Goal: Task Accomplishment & Management: Complete application form

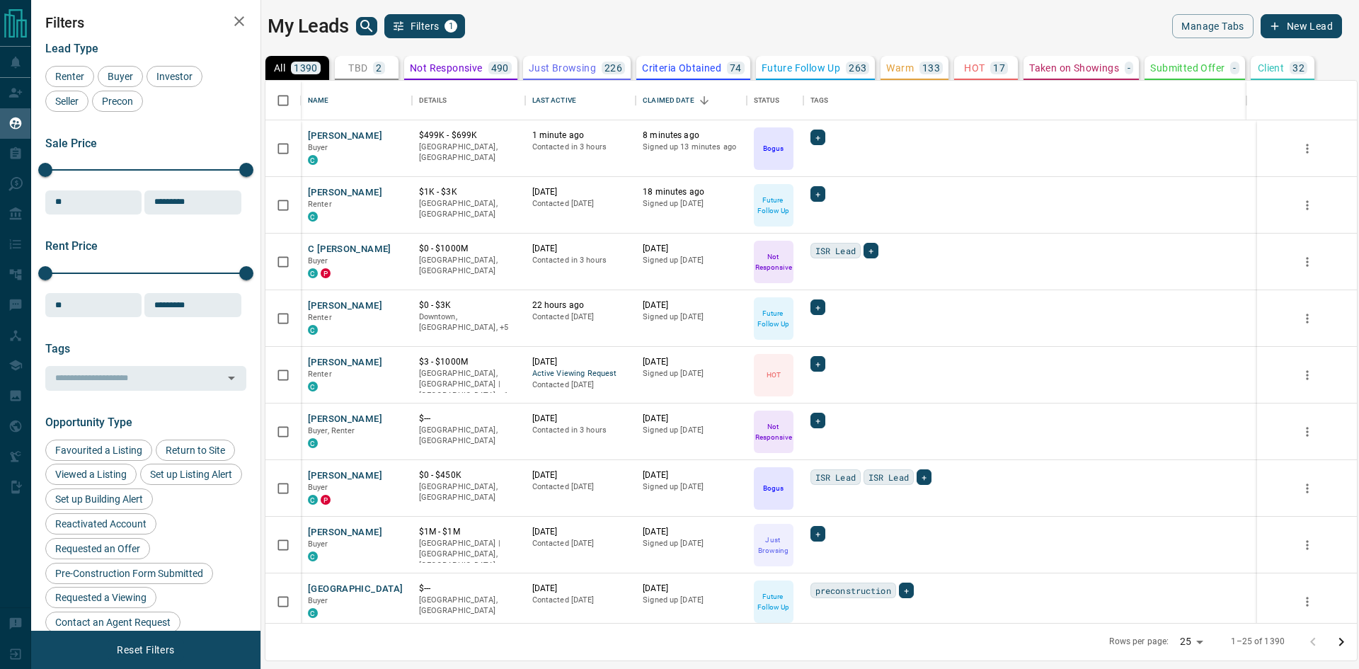
scroll to position [531, 1081]
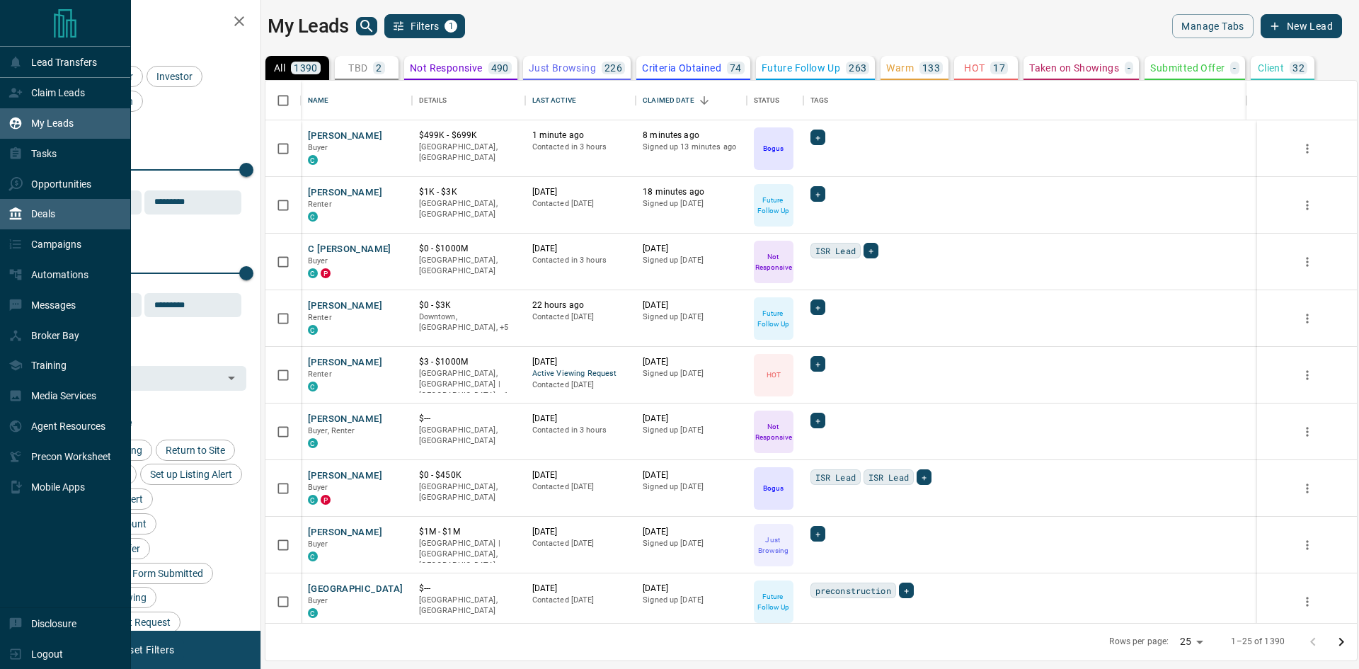
click at [57, 229] on div "Deals" at bounding box center [65, 214] width 131 height 30
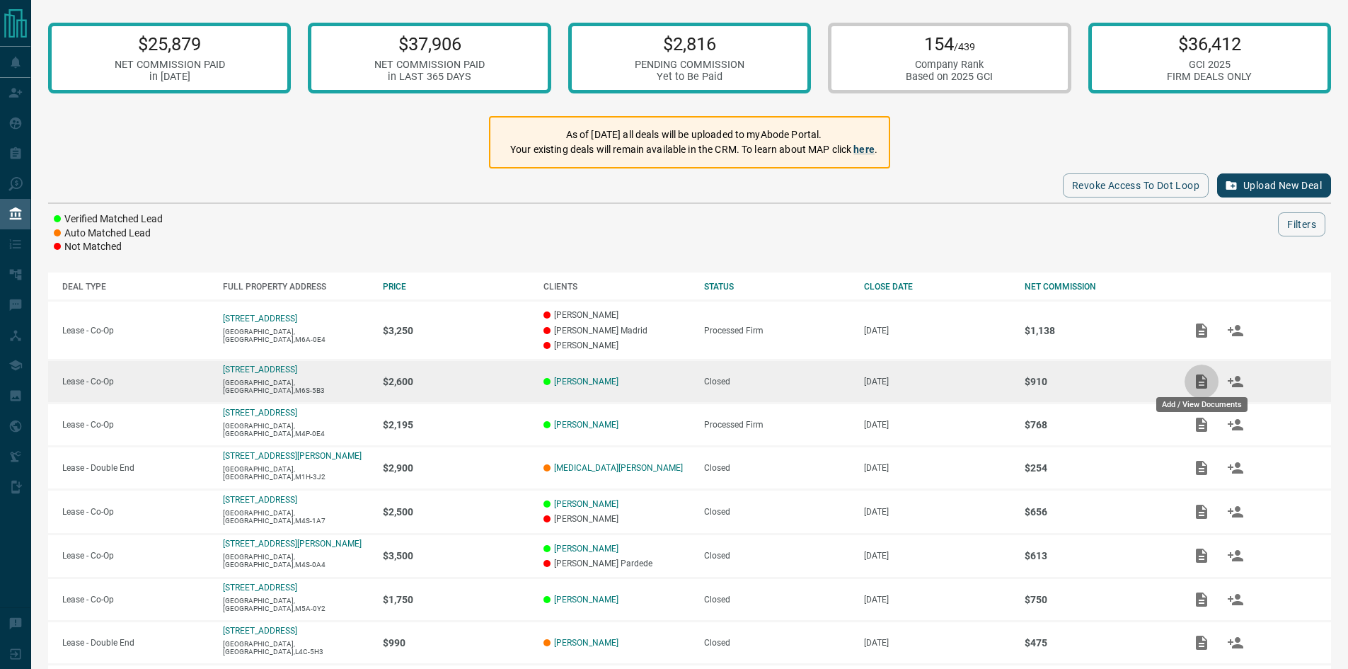
click at [1205, 382] on icon "Add / View Documents" at bounding box center [1201, 381] width 11 height 14
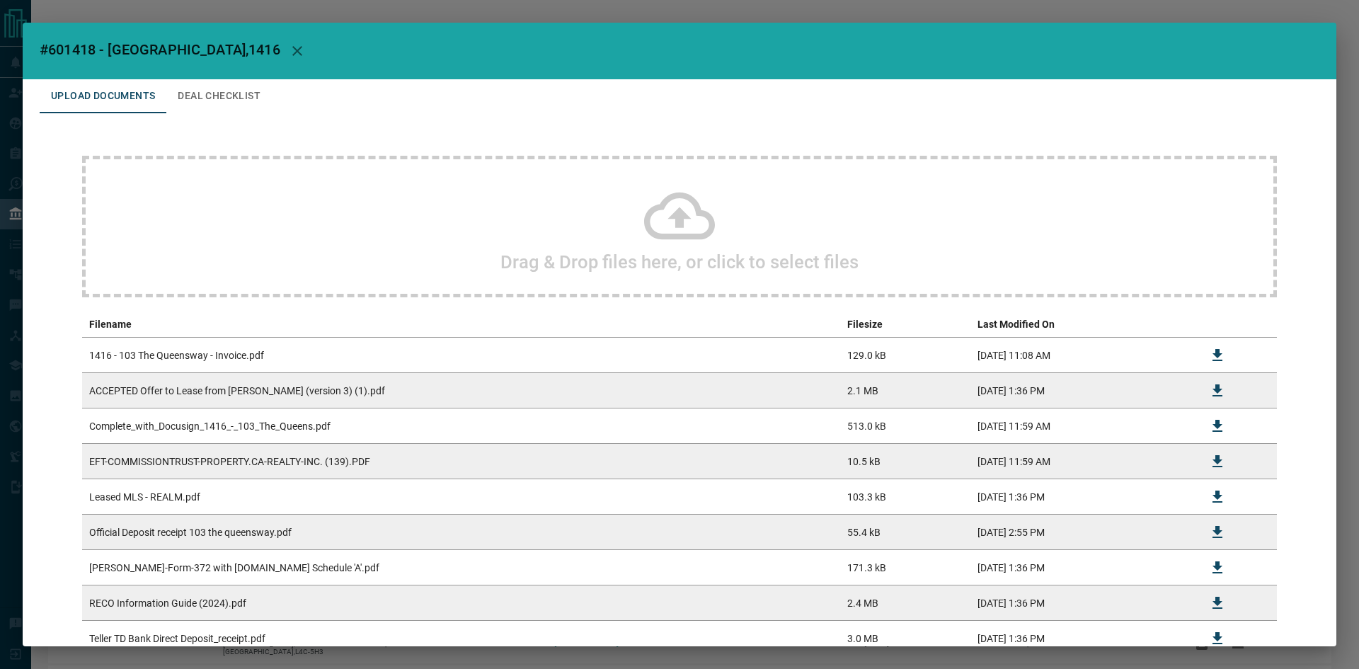
click at [680, 220] on icon at bounding box center [679, 215] width 71 height 71
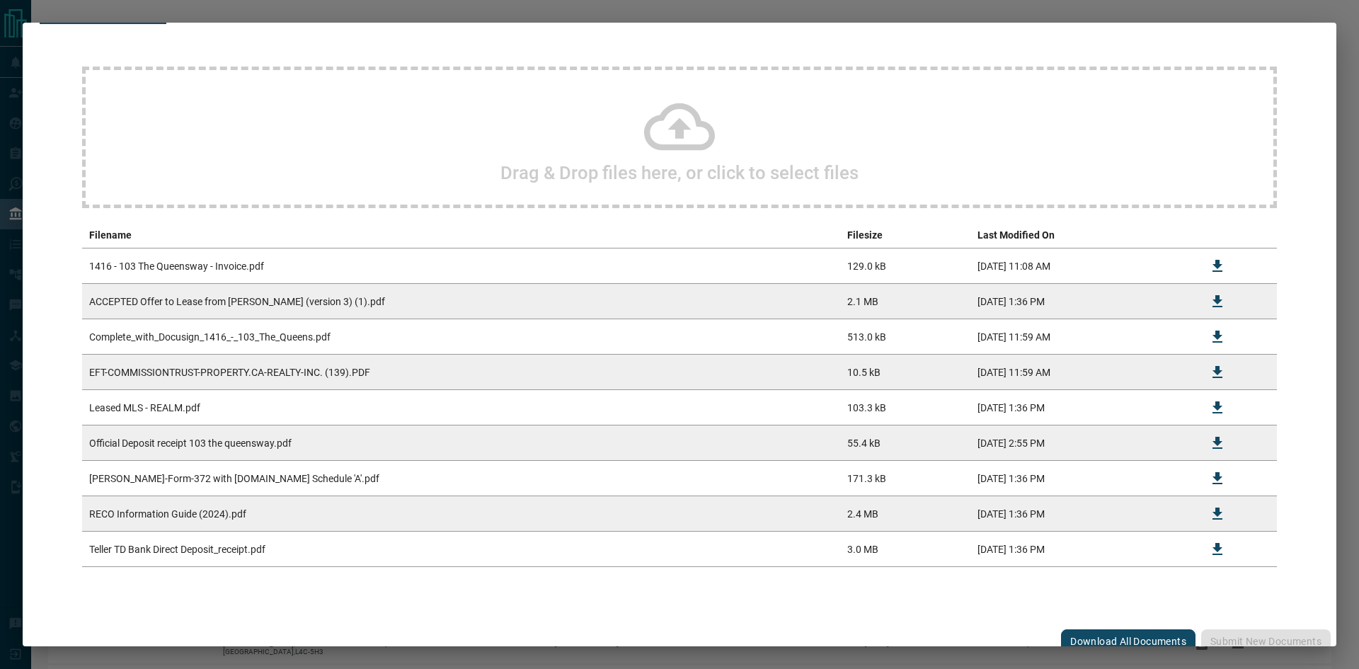
scroll to position [103, 0]
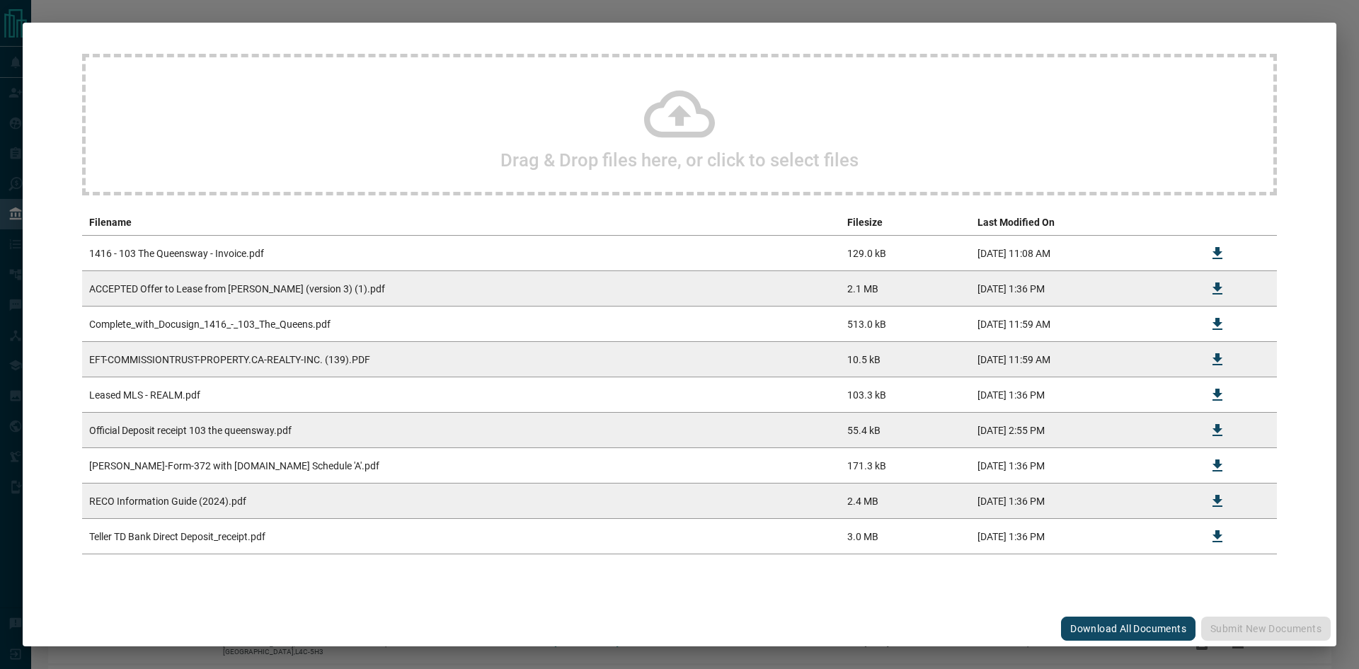
click at [685, 131] on icon at bounding box center [679, 114] width 71 height 47
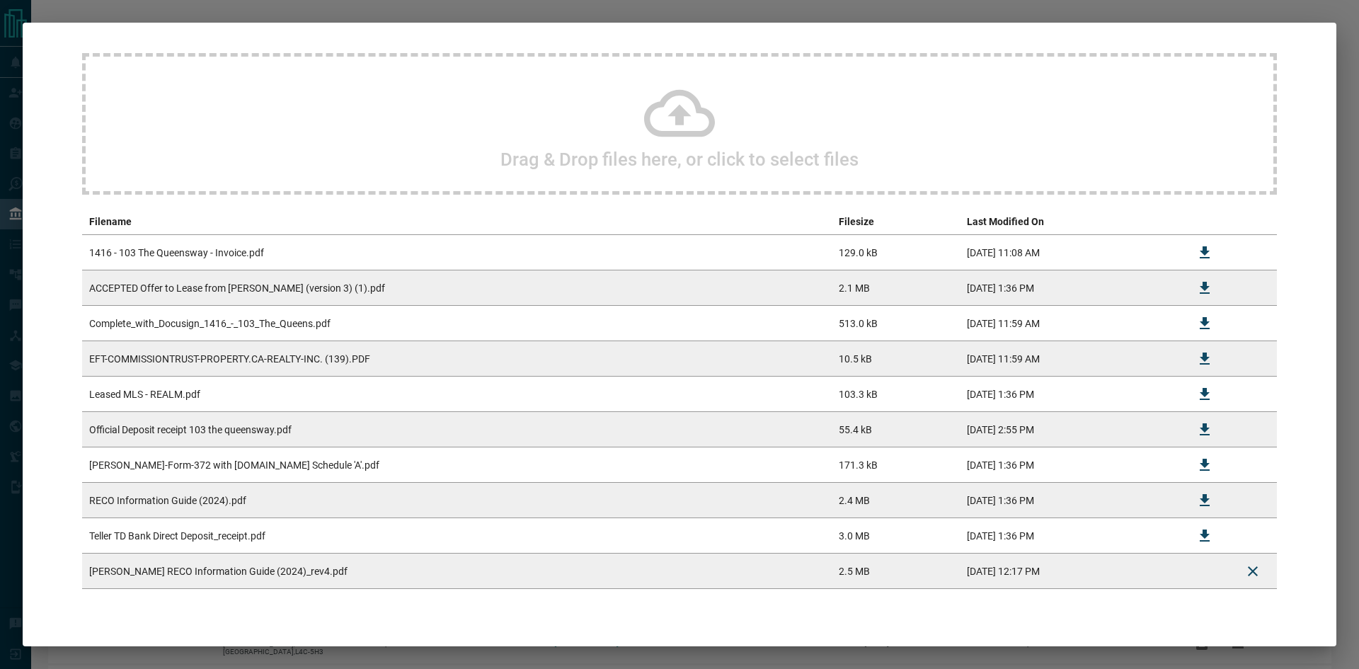
click at [667, 139] on icon at bounding box center [679, 113] width 71 height 71
click at [652, 99] on icon at bounding box center [679, 113] width 71 height 71
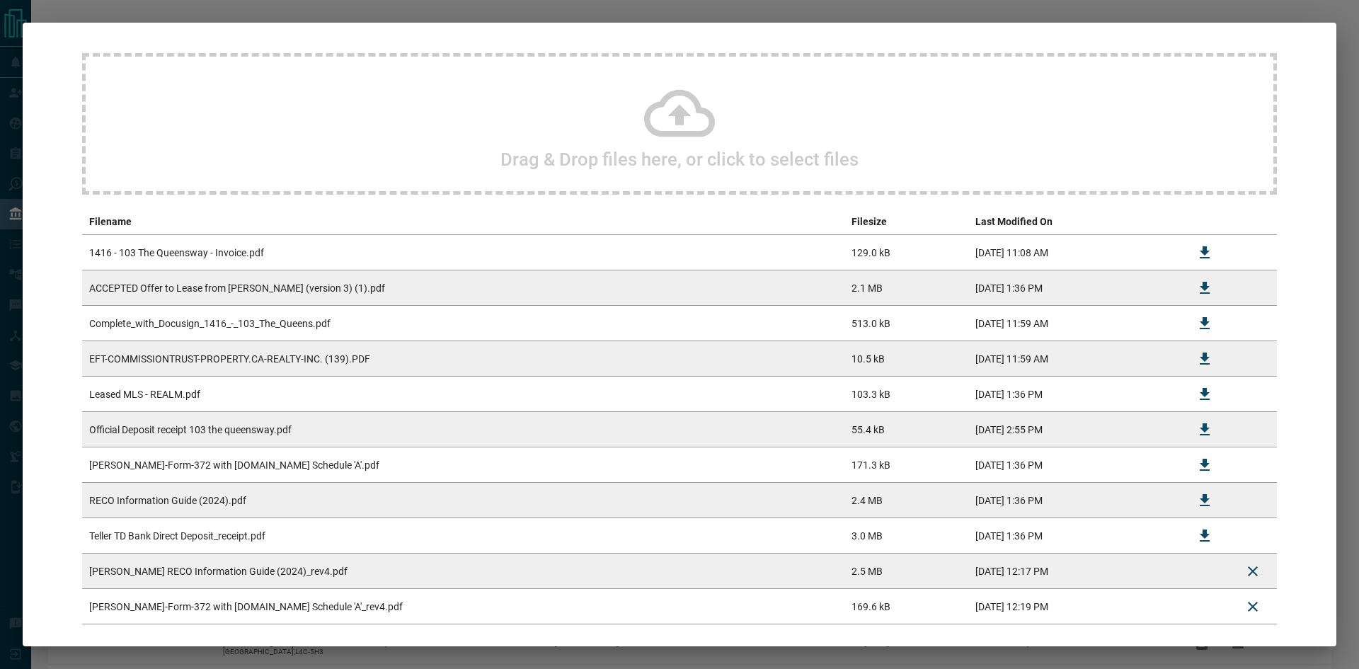
click at [662, 107] on icon at bounding box center [679, 113] width 71 height 71
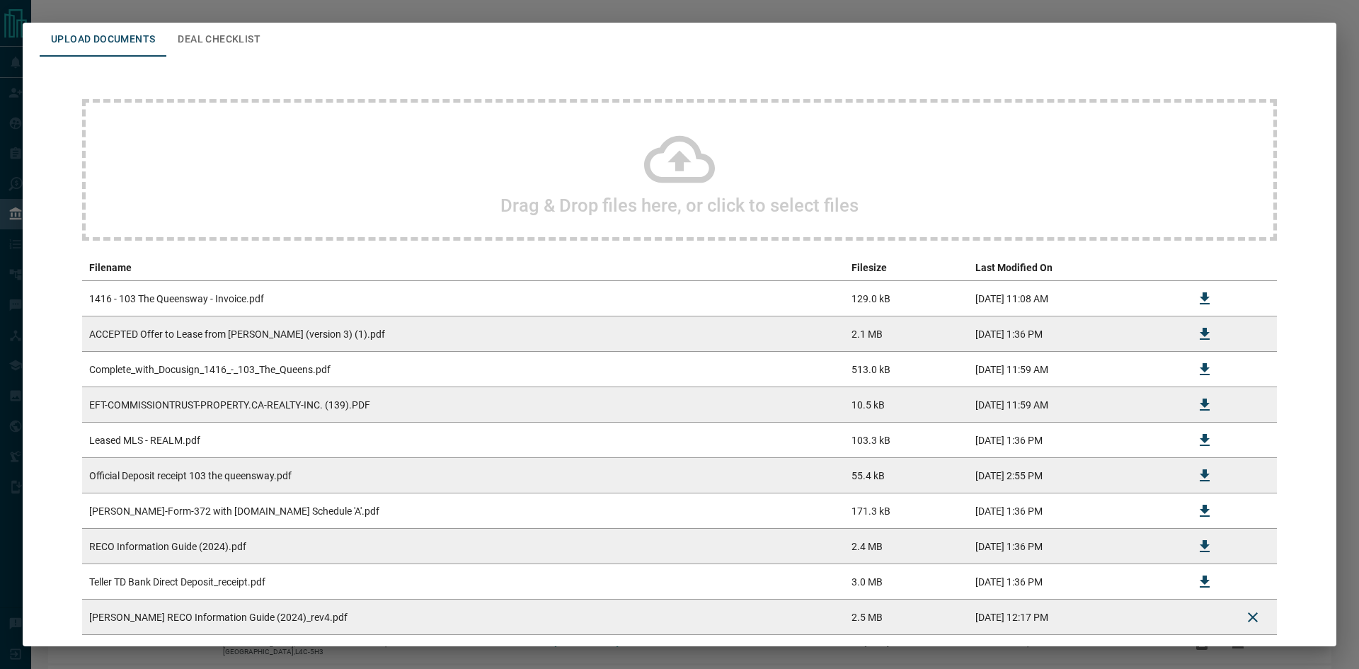
scroll to position [209, 0]
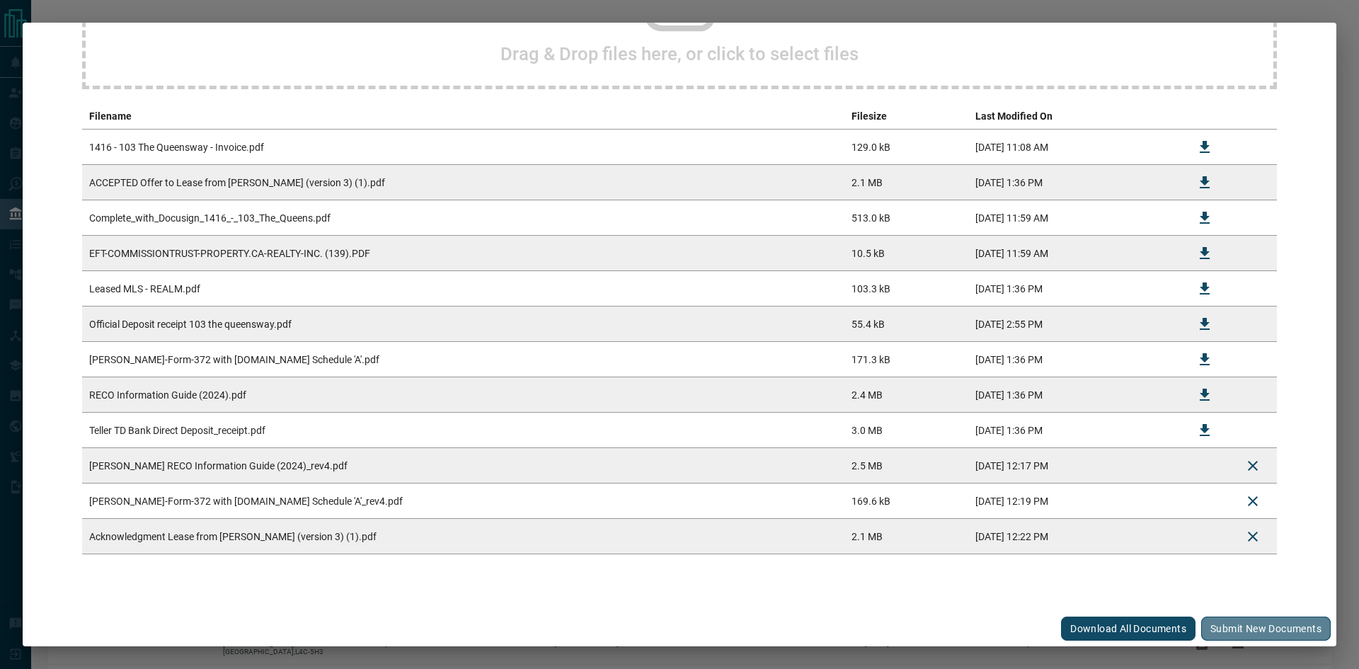
click at [1258, 627] on button "Submit new documents" at bounding box center [1266, 628] width 130 height 24
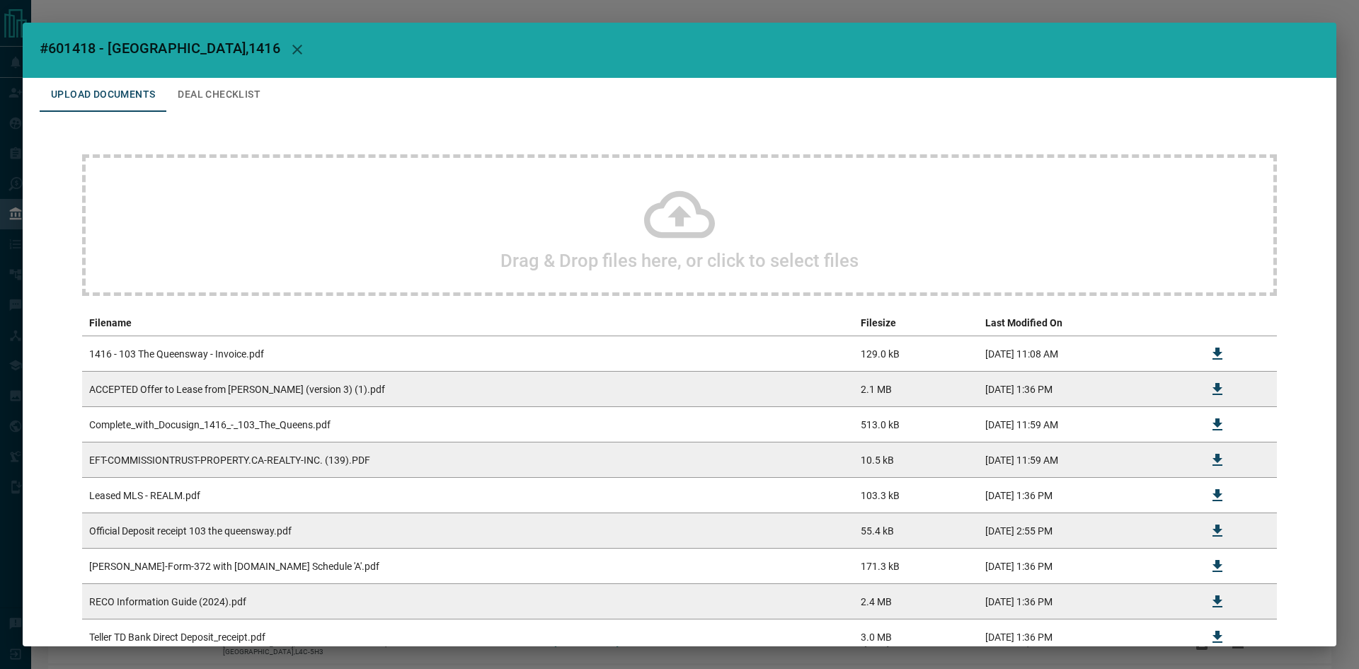
scroll to position [0, 0]
